Goal: Navigation & Orientation: Understand site structure

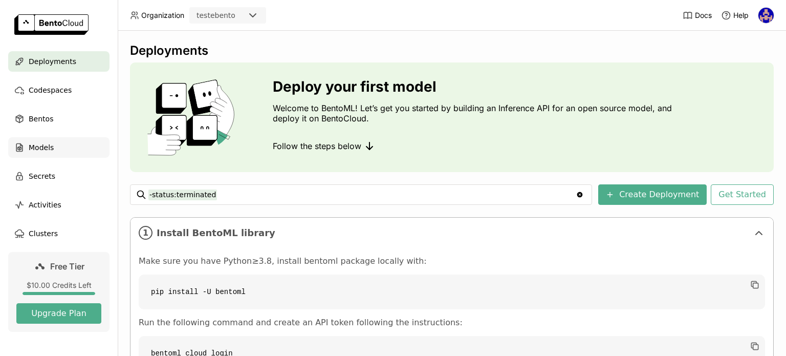
click at [28, 141] on div "Models" at bounding box center [58, 147] width 101 height 20
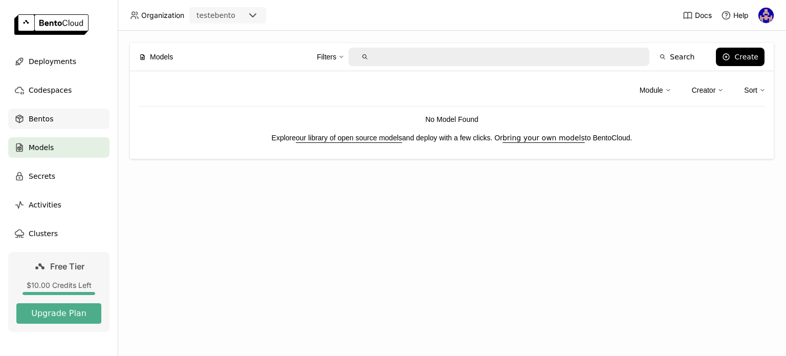
click at [35, 124] on span "Bentos" at bounding box center [41, 119] width 25 height 12
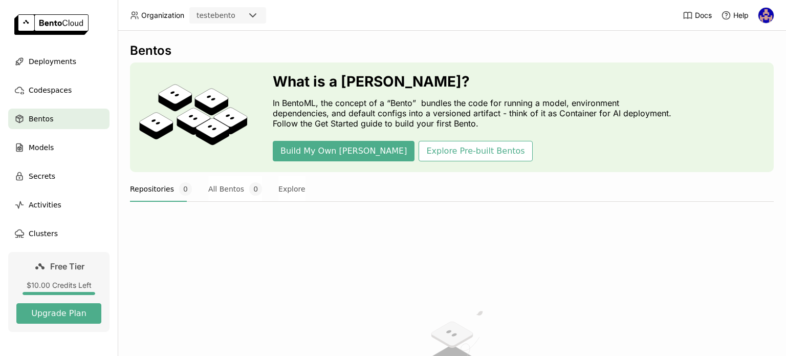
click at [764, 18] on img at bounding box center [766, 15] width 15 height 15
click at [766, 16] on img at bounding box center [766, 15] width 15 height 15
click at [760, 30] on div "Docs Help" at bounding box center [729, 15] width 92 height 30
click at [764, 18] on img at bounding box center [766, 15] width 15 height 15
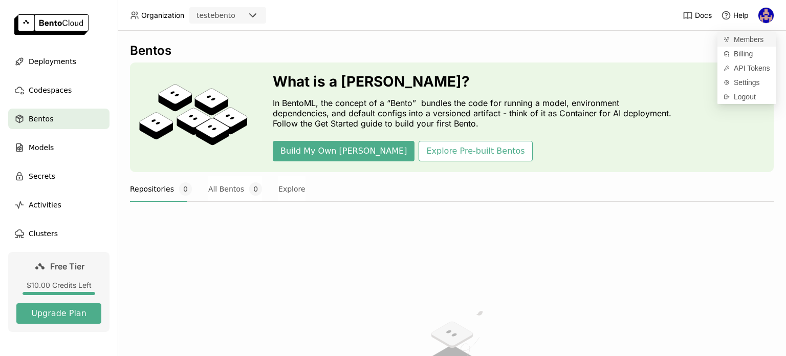
click at [756, 37] on span "Members" at bounding box center [749, 39] width 30 height 9
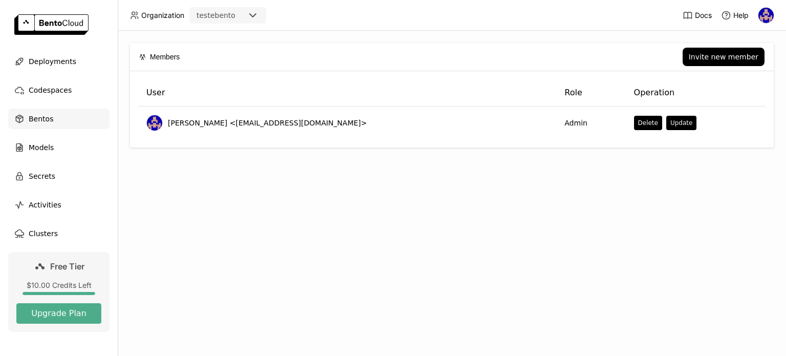
click at [37, 119] on span "Bentos" at bounding box center [41, 119] width 25 height 12
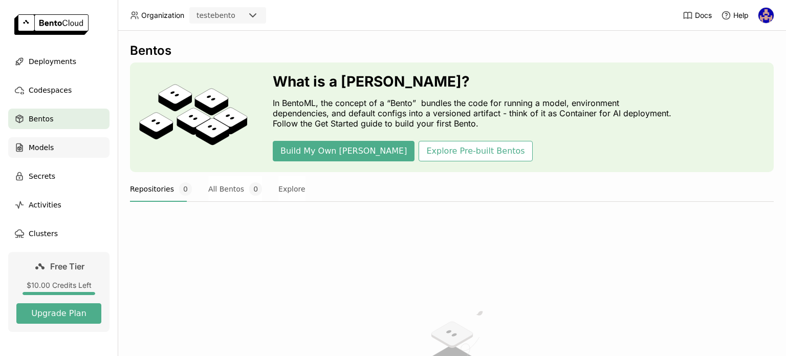
click at [42, 143] on span "Models" at bounding box center [41, 147] width 25 height 12
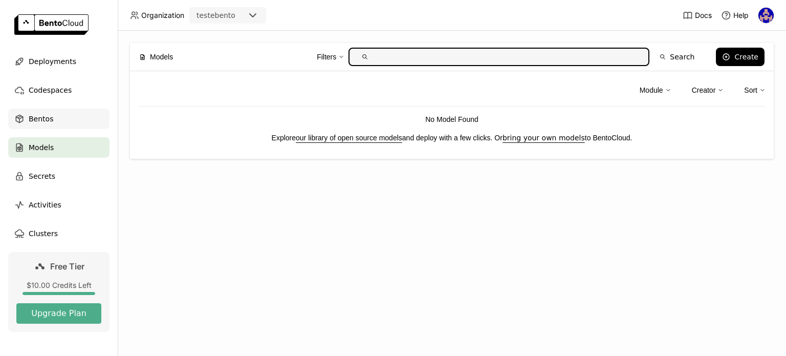
click at [48, 121] on span "Bentos" at bounding box center [41, 119] width 25 height 12
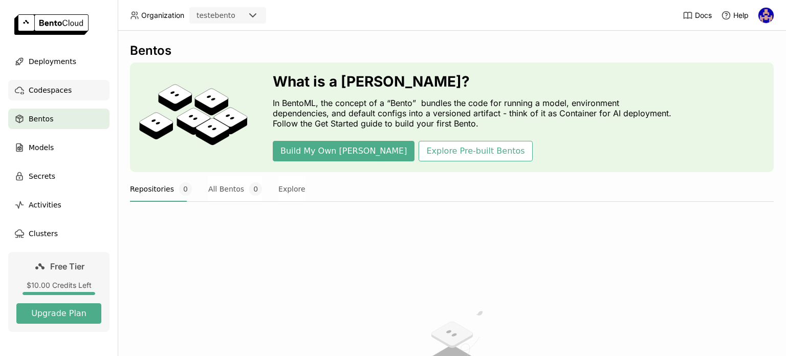
click at [50, 94] on span "Codespaces" at bounding box center [50, 90] width 43 height 12
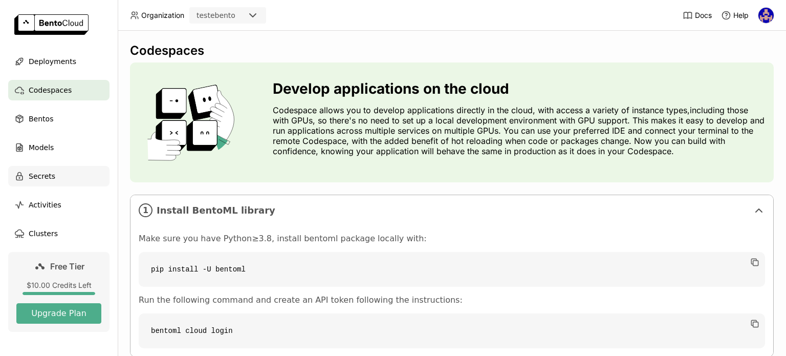
click at [61, 183] on div "Secrets" at bounding box center [58, 176] width 101 height 20
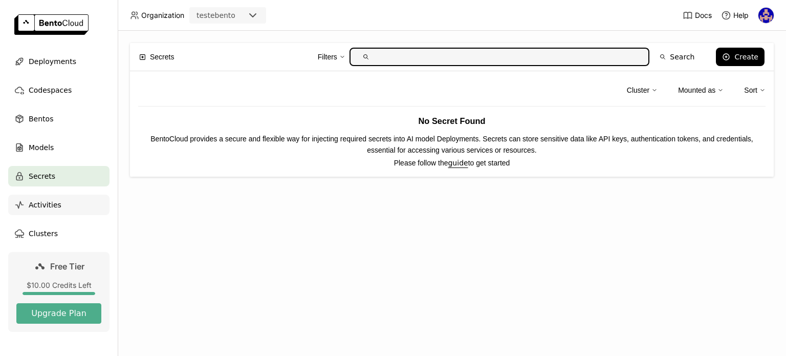
click at [53, 199] on span "Activities" at bounding box center [45, 205] width 33 height 12
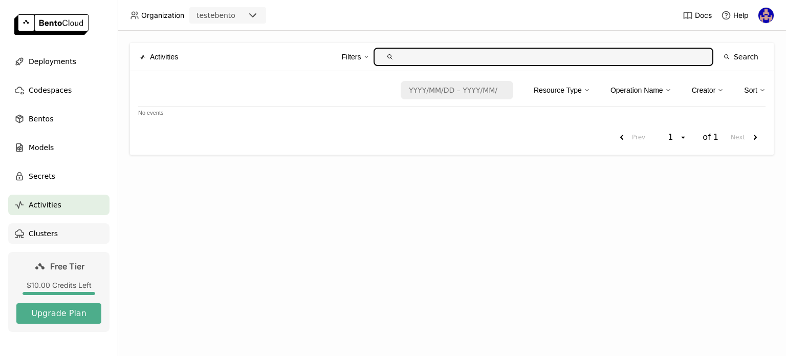
click at [35, 239] on span "Clusters" at bounding box center [43, 233] width 29 height 12
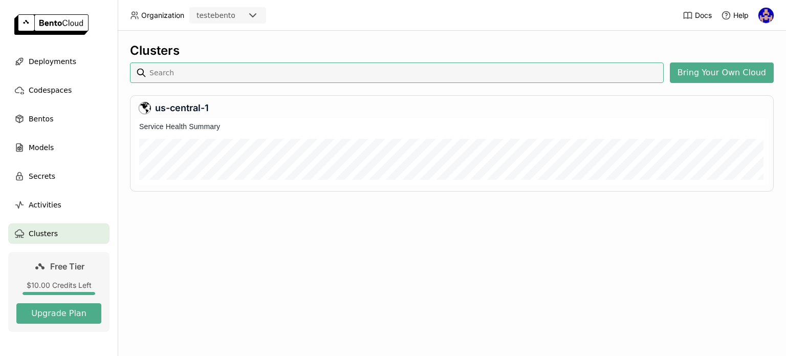
scroll to position [62, 630]
click at [49, 127] on div "Bentos" at bounding box center [58, 119] width 101 height 20
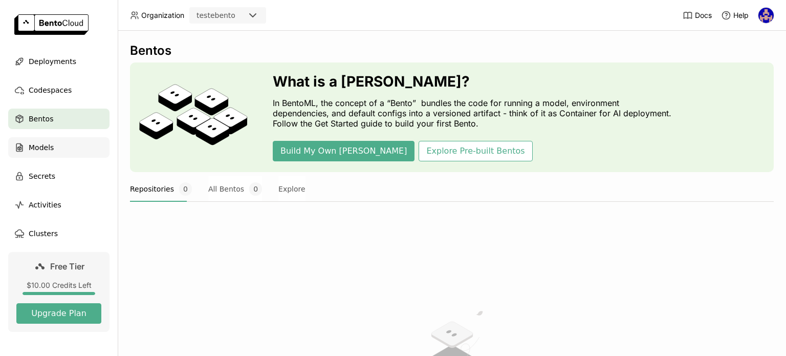
click at [41, 142] on span "Models" at bounding box center [41, 147] width 25 height 12
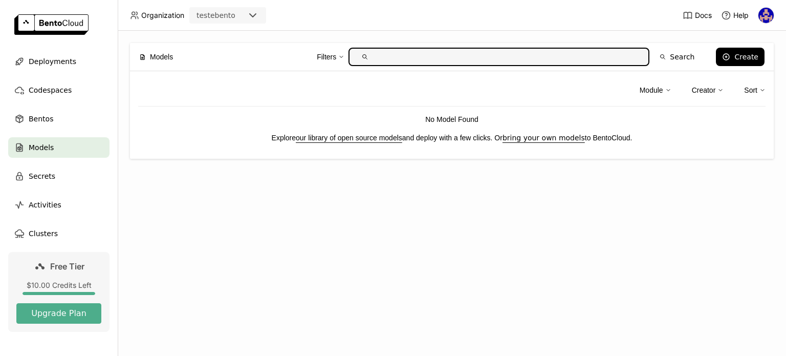
click at [41, 143] on span "Models" at bounding box center [41, 147] width 25 height 12
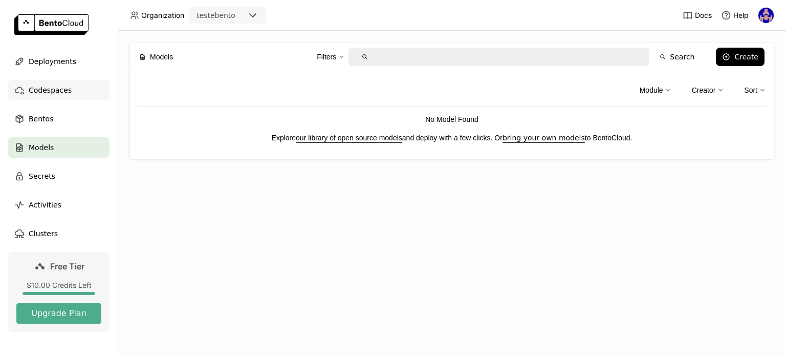
click at [54, 86] on span "Codespaces" at bounding box center [50, 90] width 43 height 12
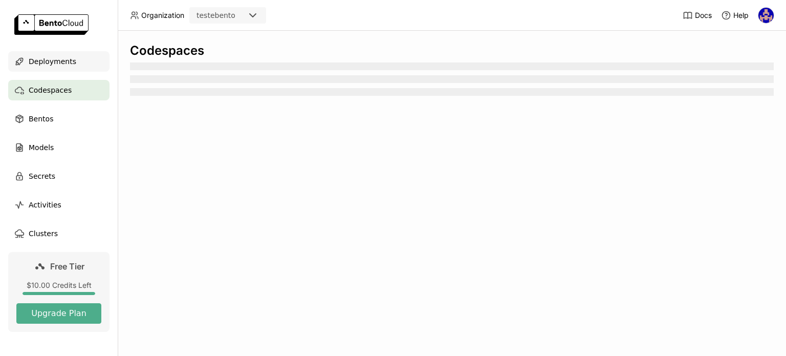
click at [62, 62] on span "Deployments" at bounding box center [53, 61] width 48 height 12
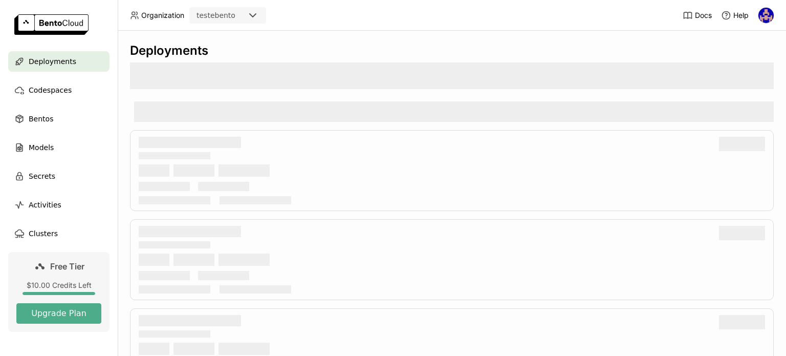
click at [251, 15] on icon at bounding box center [253, 15] width 6 height 3
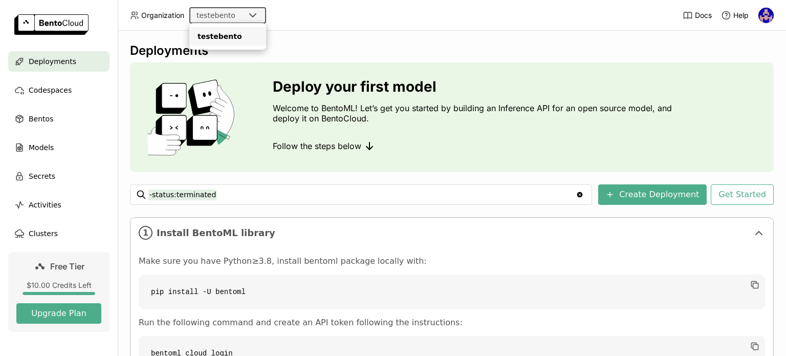
click at [251, 15] on icon at bounding box center [253, 15] width 6 height 3
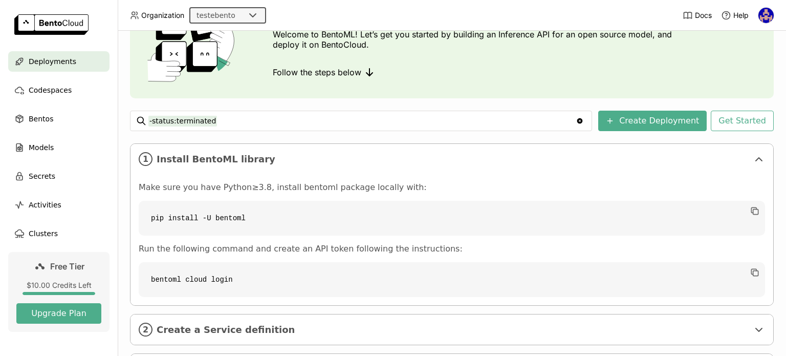
scroll to position [129, 0]
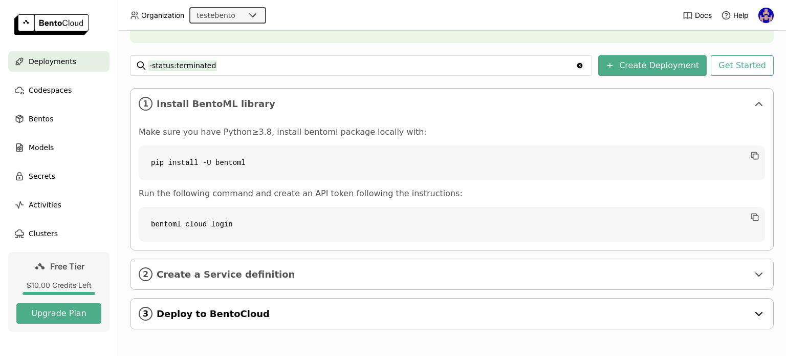
click at [263, 321] on div "3 Deploy to BentoCloud" at bounding box center [452, 313] width 643 height 30
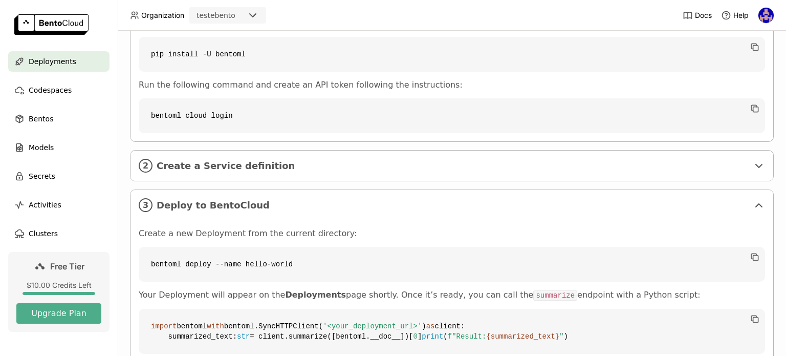
scroll to position [329, 0]
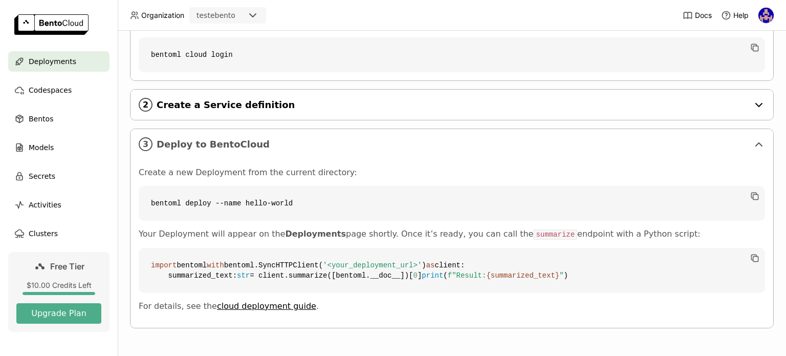
click at [232, 90] on div "2 Create a Service definition" at bounding box center [452, 105] width 643 height 30
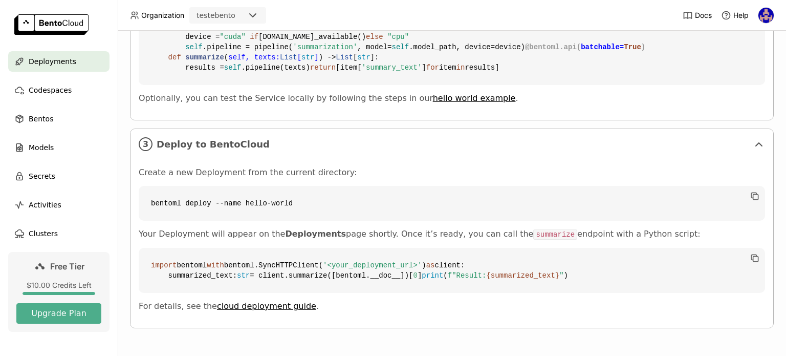
scroll to position [498, 0]
click at [55, 116] on div "Bentos" at bounding box center [58, 119] width 101 height 20
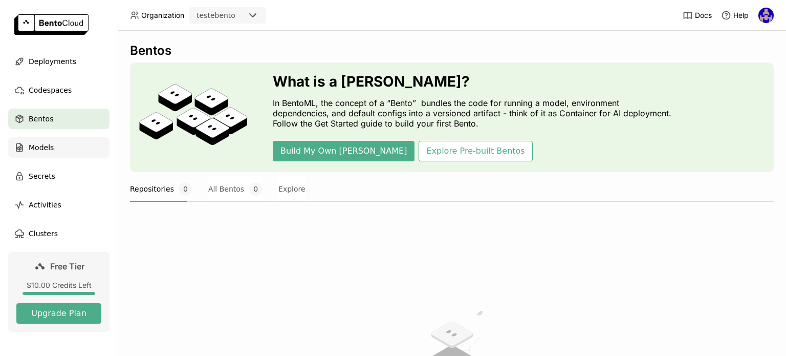
click at [52, 155] on div "Models" at bounding box center [58, 147] width 101 height 20
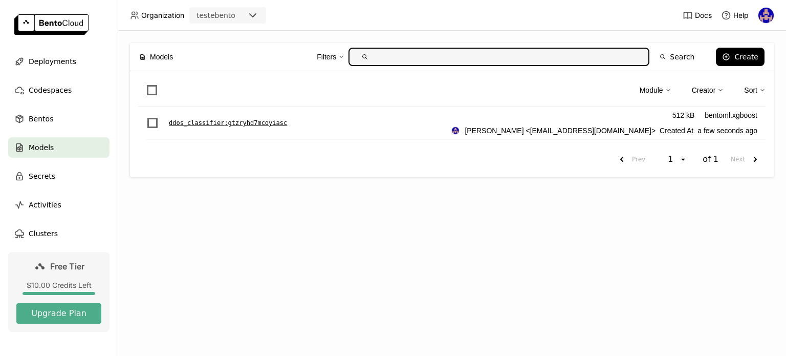
click at [259, 125] on p "ddos_classifier : gtzryhd7mcoyiasc" at bounding box center [228, 123] width 118 height 10
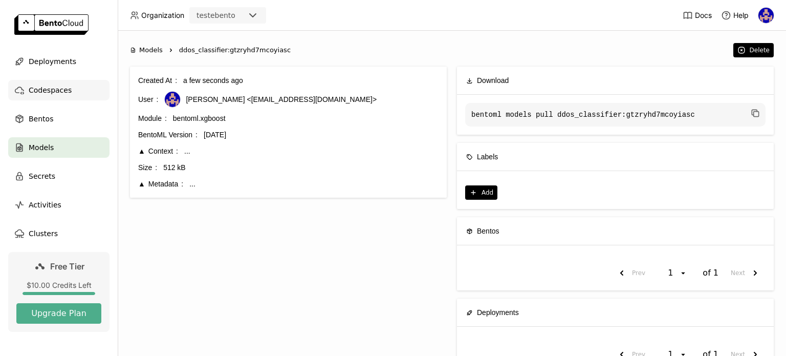
click at [35, 86] on span "Codespaces" at bounding box center [50, 90] width 43 height 12
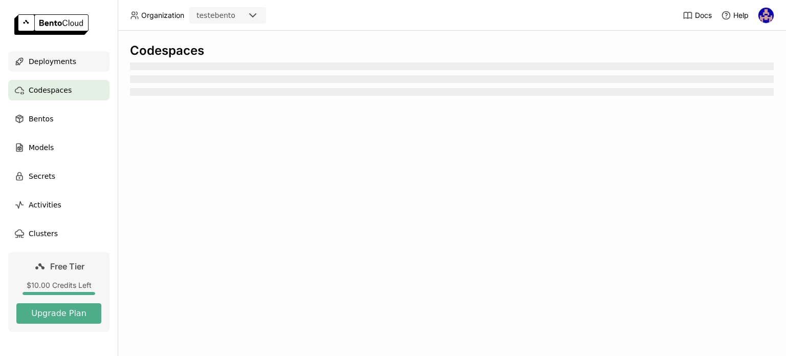
click at [50, 63] on span "Deployments" at bounding box center [53, 61] width 48 height 12
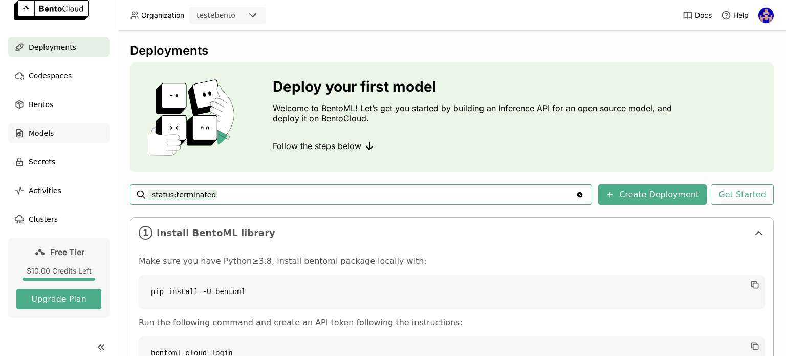
scroll to position [23, 0]
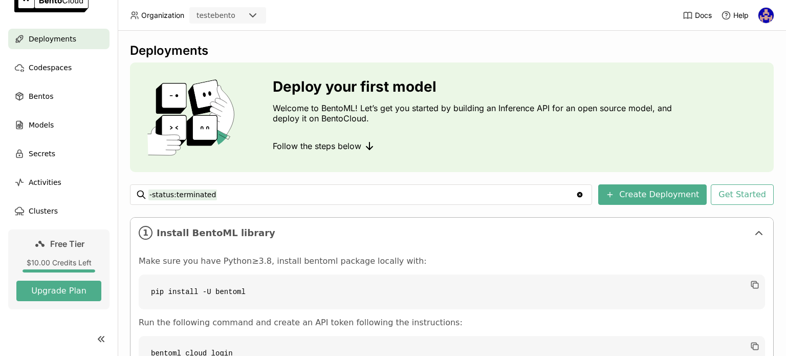
click at [51, 170] on ul "Deployments Codespaces Bentos Models Secrets Activities Clusters" at bounding box center [59, 125] width 118 height 193
click at [49, 186] on span "Activities" at bounding box center [45, 182] width 33 height 12
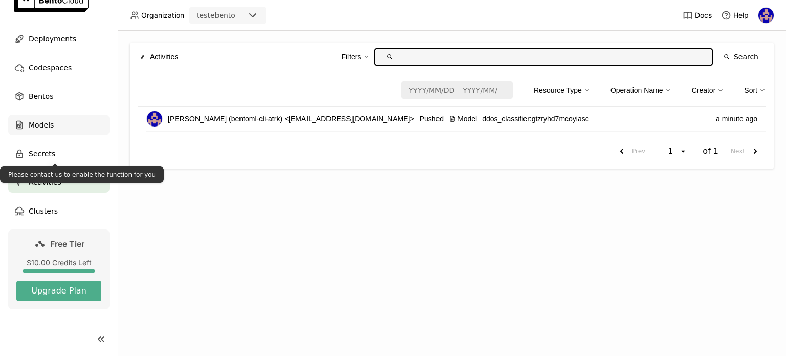
click at [54, 127] on div "Models" at bounding box center [58, 125] width 101 height 20
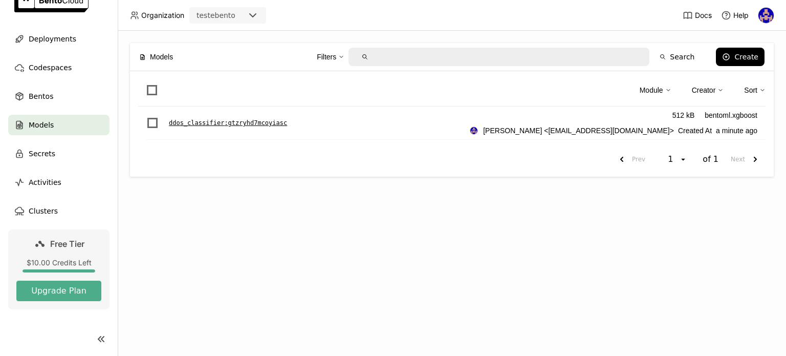
click at [252, 120] on p "ddos_classifier : gtzryhd7mcoyiasc" at bounding box center [228, 123] width 118 height 10
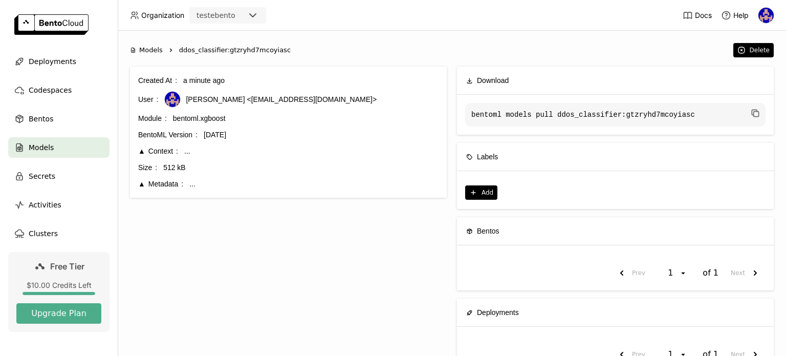
click at [158, 183] on div "Metadata" at bounding box center [160, 183] width 45 height 11
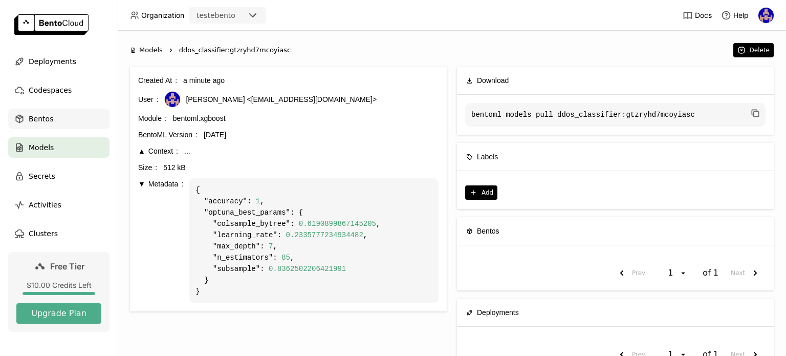
click at [44, 122] on span "Bentos" at bounding box center [41, 119] width 25 height 12
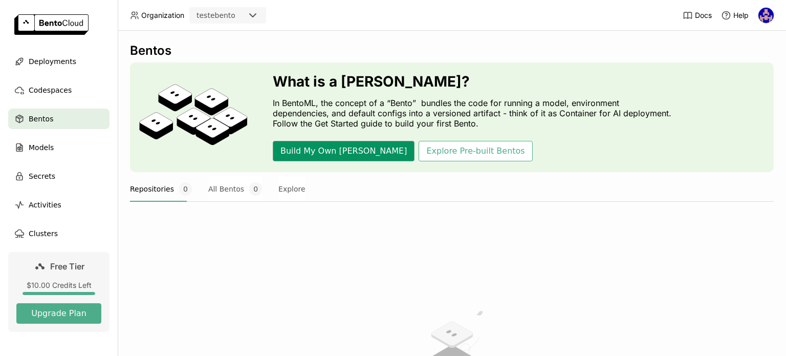
click at [327, 157] on button "Build My Own [PERSON_NAME]" at bounding box center [344, 151] width 142 height 20
click at [419, 155] on button "Explore Pre-built Bentos" at bounding box center [476, 151] width 114 height 20
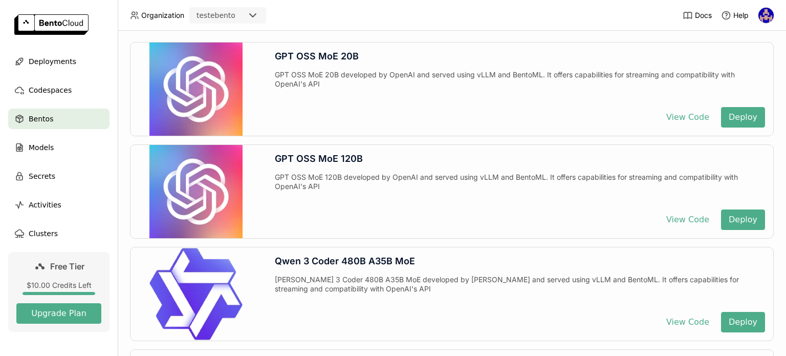
scroll to position [256, 0]
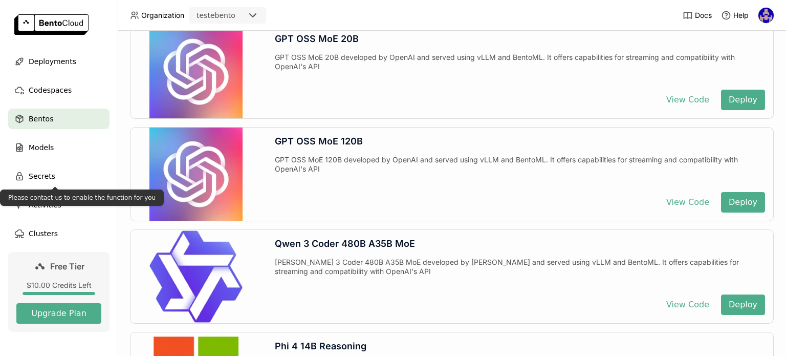
click at [47, 119] on span "Bentos" at bounding box center [41, 119] width 25 height 12
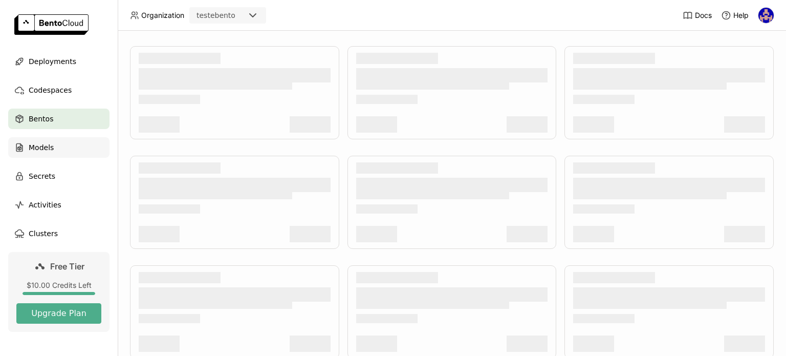
scroll to position [246, 0]
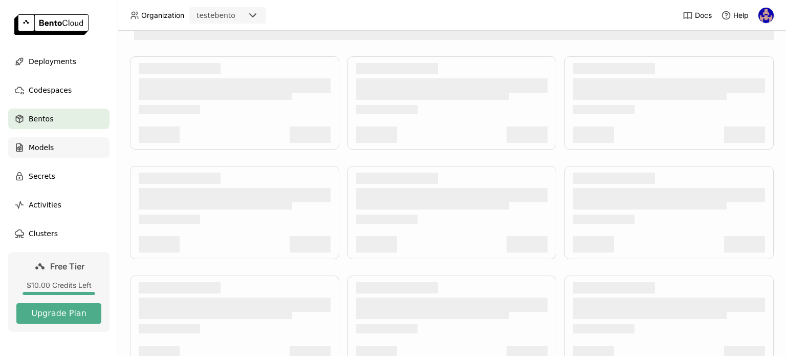
click at [42, 155] on div "Models" at bounding box center [58, 147] width 101 height 20
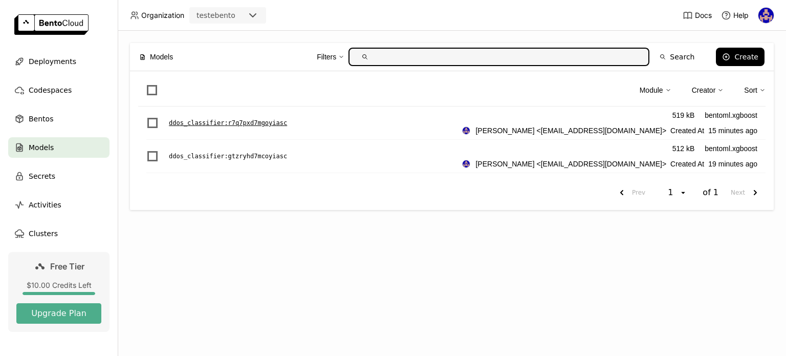
click at [248, 120] on p "ddos_classifier : r7q7pxd7mgoyiasc" at bounding box center [228, 123] width 118 height 10
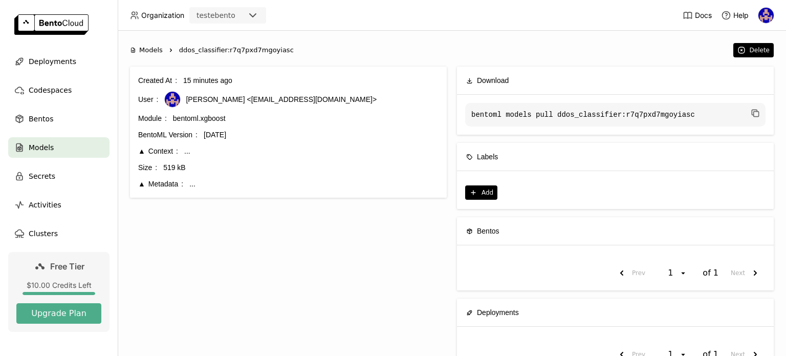
click at [170, 146] on div "Context" at bounding box center [158, 150] width 40 height 11
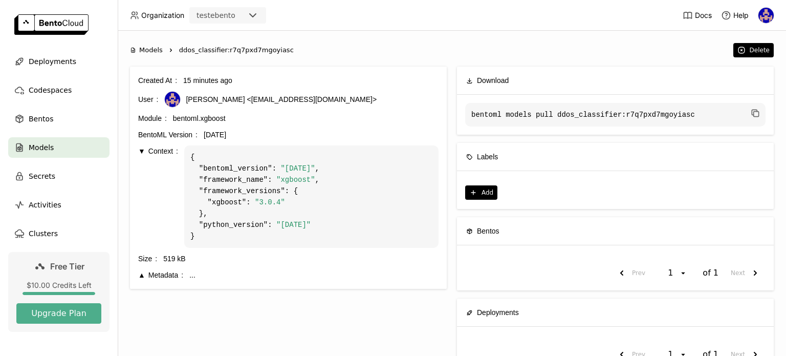
click at [163, 272] on div "Metadata" at bounding box center [160, 274] width 45 height 11
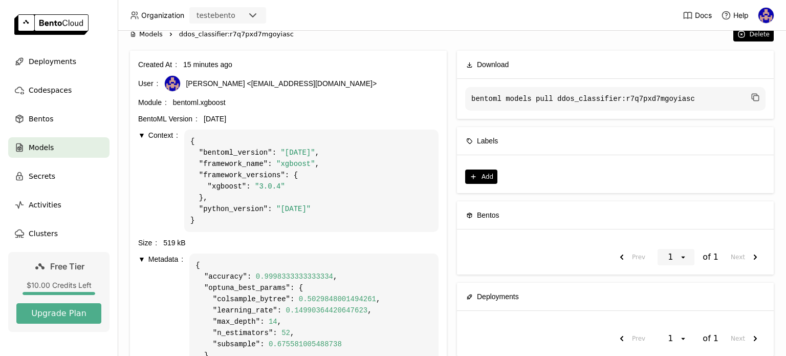
scroll to position [67, 0]
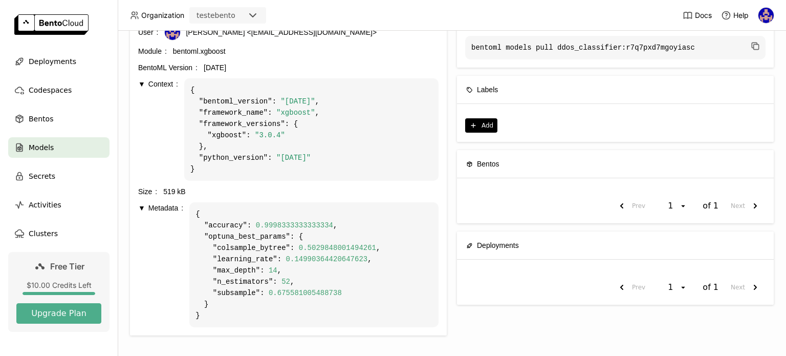
click at [41, 145] on span "Models" at bounding box center [41, 147] width 25 height 12
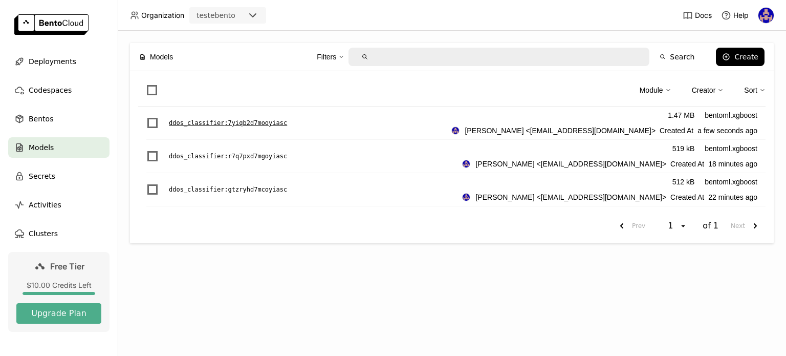
click at [262, 120] on p "ddos_classifier : 7yiqb2d7mooyiasc" at bounding box center [228, 123] width 118 height 10
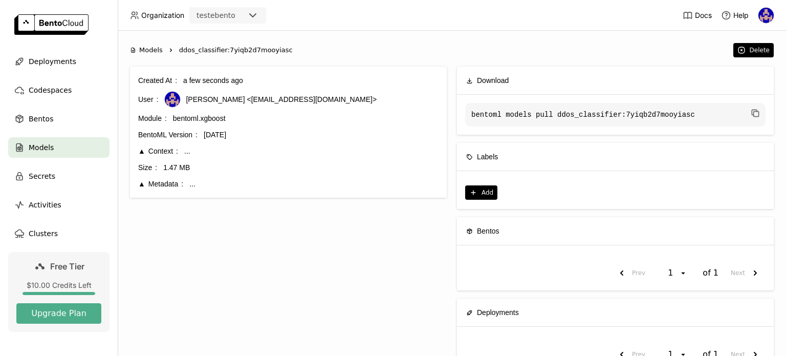
click at [185, 182] on div "Metadata ..." at bounding box center [288, 183] width 301 height 11
click at [188, 186] on div "Metadata ..." at bounding box center [288, 183] width 301 height 11
click at [170, 184] on div "Metadata" at bounding box center [160, 183] width 45 height 11
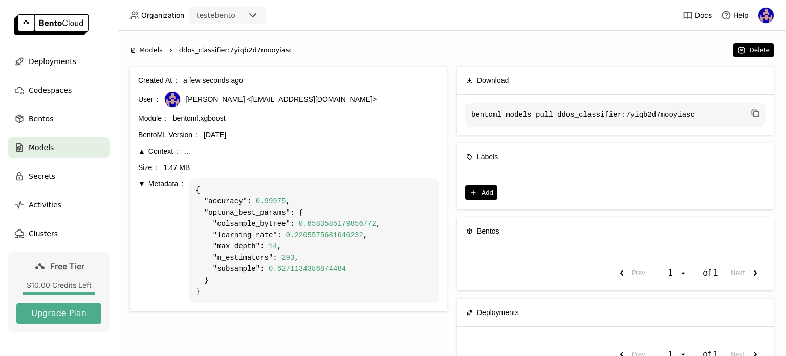
click at [154, 152] on div "Context" at bounding box center [158, 150] width 40 height 11
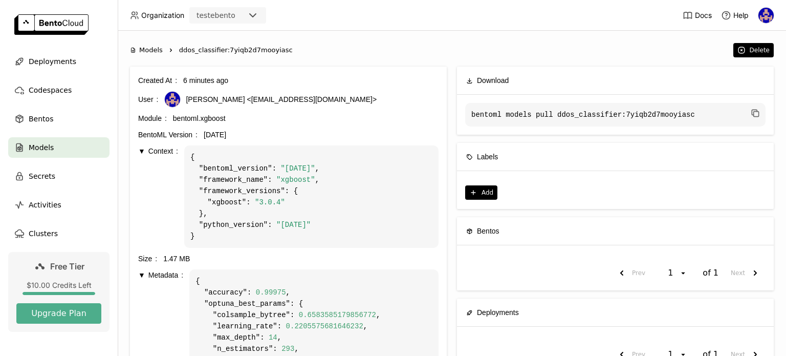
click at [43, 23] on img at bounding box center [51, 24] width 74 height 20
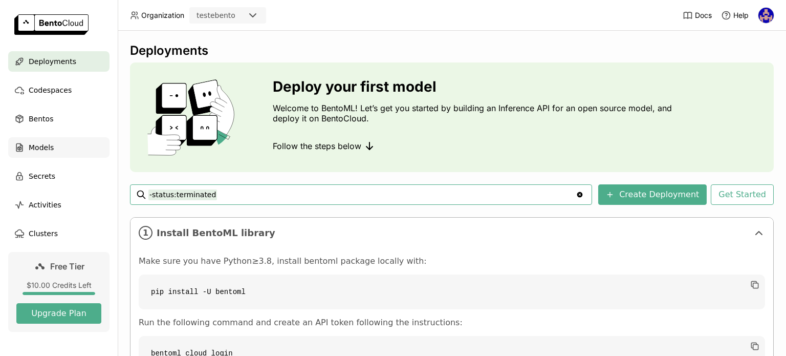
click at [45, 144] on span "Models" at bounding box center [41, 147] width 25 height 12
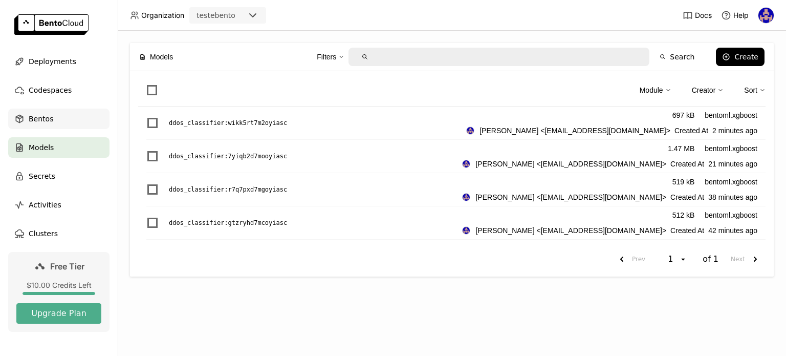
click at [50, 118] on div "Bentos" at bounding box center [58, 119] width 101 height 20
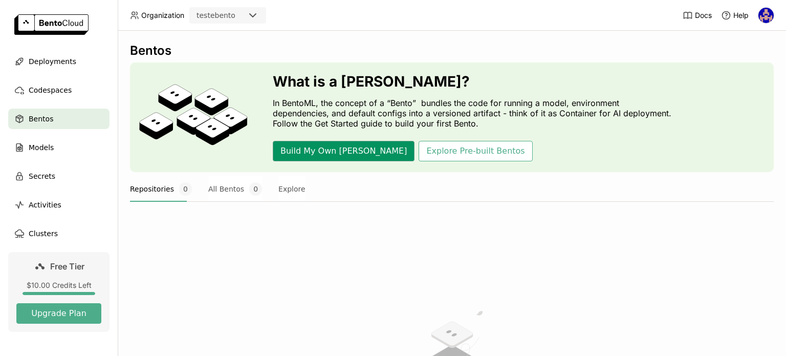
click at [301, 155] on button "Build My Own [PERSON_NAME]" at bounding box center [344, 151] width 142 height 20
